Goal: Task Accomplishment & Management: Use online tool/utility

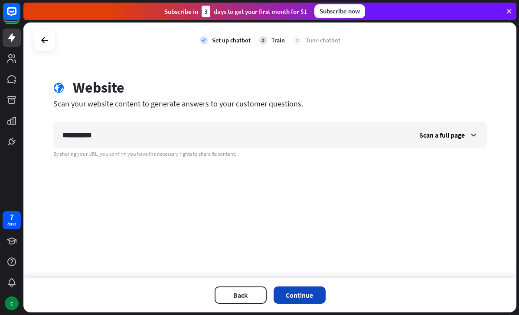
type input "**********"
click at [296, 293] on button "Continue" at bounding box center [299, 295] width 52 height 17
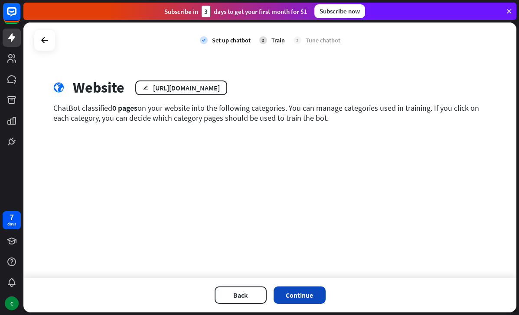
click at [310, 298] on button "Continue" at bounding box center [299, 295] width 52 height 17
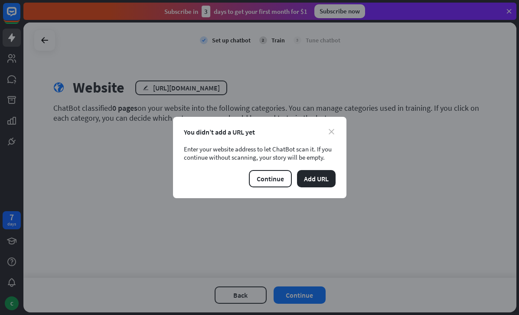
click at [329, 130] on icon "close" at bounding box center [331, 132] width 6 height 6
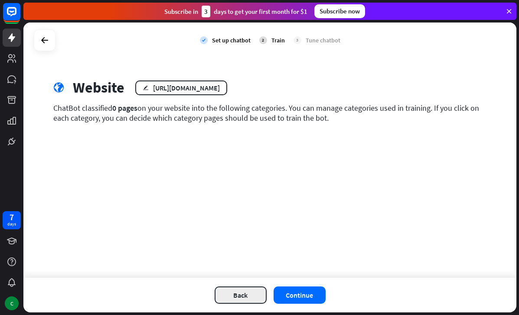
click at [239, 297] on button "Back" at bounding box center [241, 295] width 52 height 17
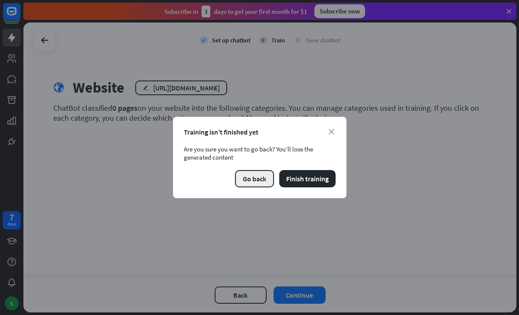
click at [249, 181] on button "Go back" at bounding box center [254, 178] width 39 height 17
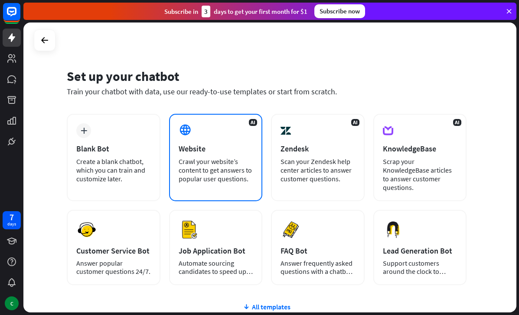
click at [215, 147] on div "Website" at bounding box center [216, 149] width 75 height 10
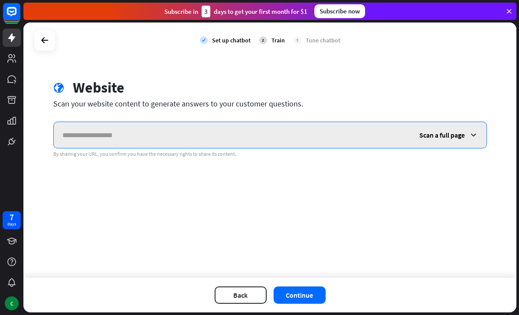
click at [295, 136] on input "text" at bounding box center [232, 135] width 357 height 26
type input "**********"
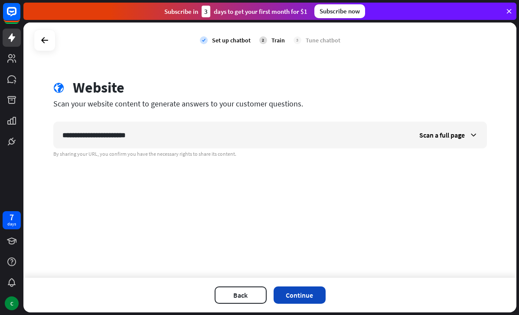
click at [315, 293] on button "Continue" at bounding box center [299, 295] width 52 height 17
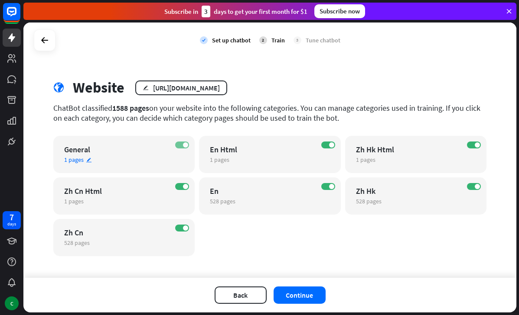
click at [182, 146] on label "ON" at bounding box center [182, 145] width 14 height 7
click at [185, 185] on span at bounding box center [185, 186] width 5 height 5
click at [186, 229] on span at bounding box center [185, 228] width 5 height 5
click at [332, 147] on span at bounding box center [331, 145] width 5 height 5
click at [476, 145] on span at bounding box center [477, 145] width 5 height 5
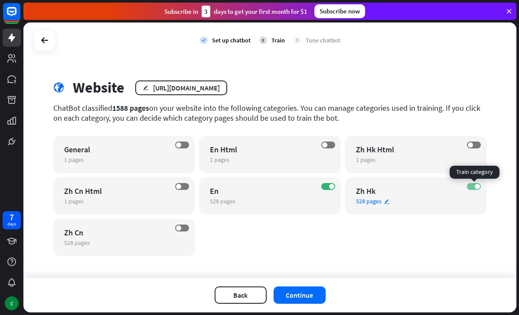
click at [476, 188] on span at bounding box center [477, 186] width 5 height 5
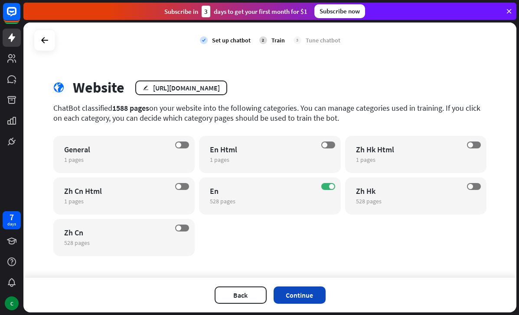
click at [314, 290] on button "Continue" at bounding box center [299, 295] width 52 height 17
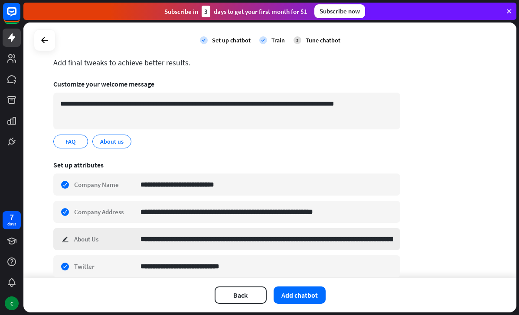
scroll to position [44, 0]
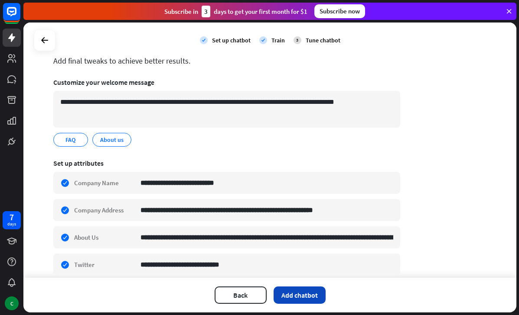
click at [313, 297] on button "Add chatbot" at bounding box center [299, 295] width 52 height 17
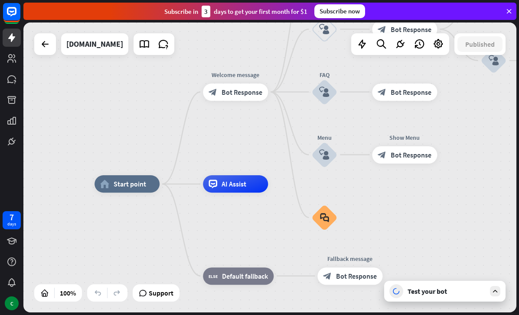
click at [432, 296] on div "Test your bot" at bounding box center [444, 291] width 121 height 21
